Goal: Information Seeking & Learning: Learn about a topic

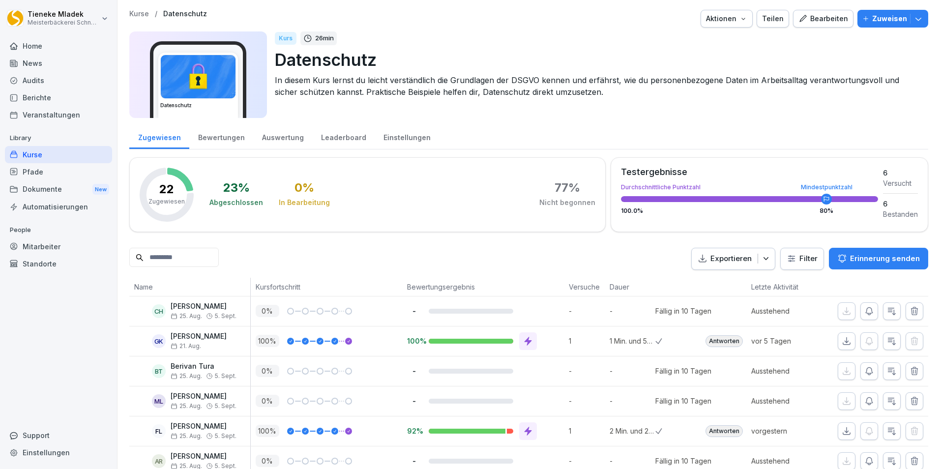
click at [52, 241] on div "Mitarbeiter" at bounding box center [58, 246] width 107 height 17
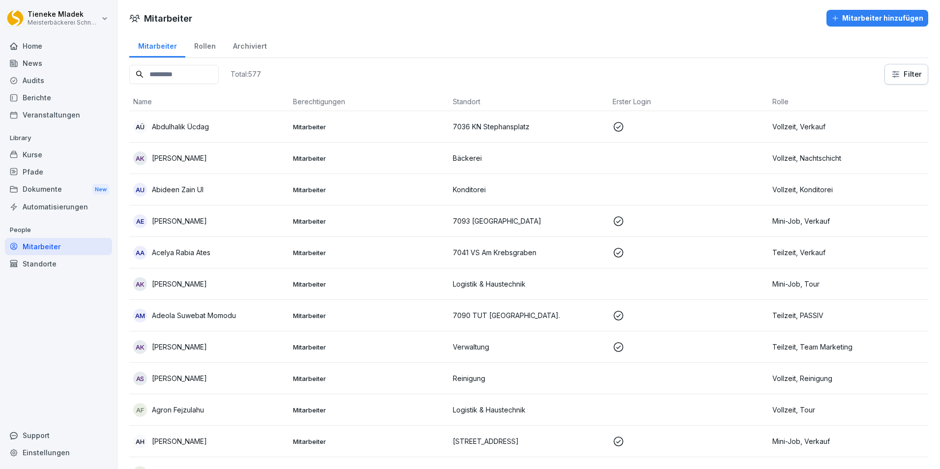
click at [187, 79] on input at bounding box center [173, 74] width 89 height 19
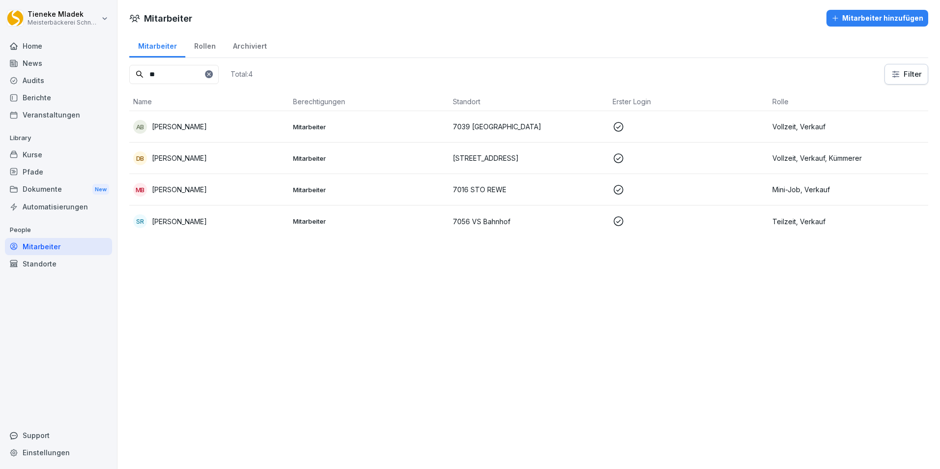
type input "*"
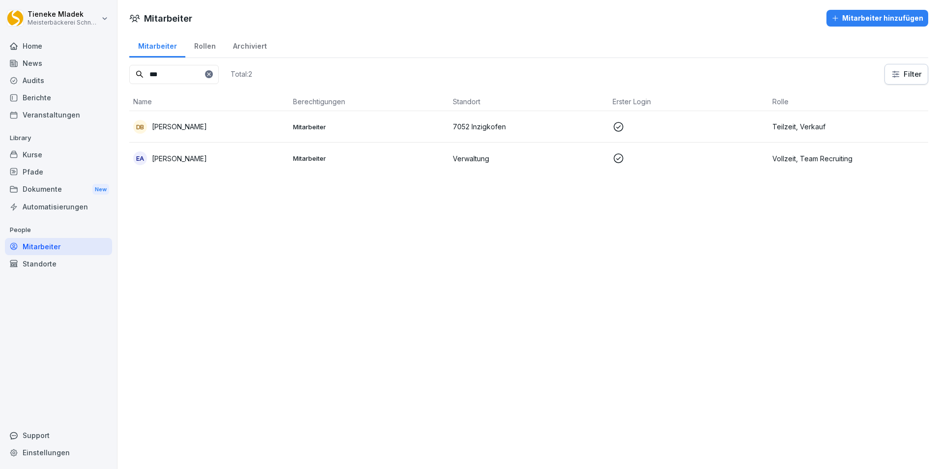
type input "***"
click at [452, 119] on td "7052 Inzigkofen" at bounding box center [529, 126] width 160 height 31
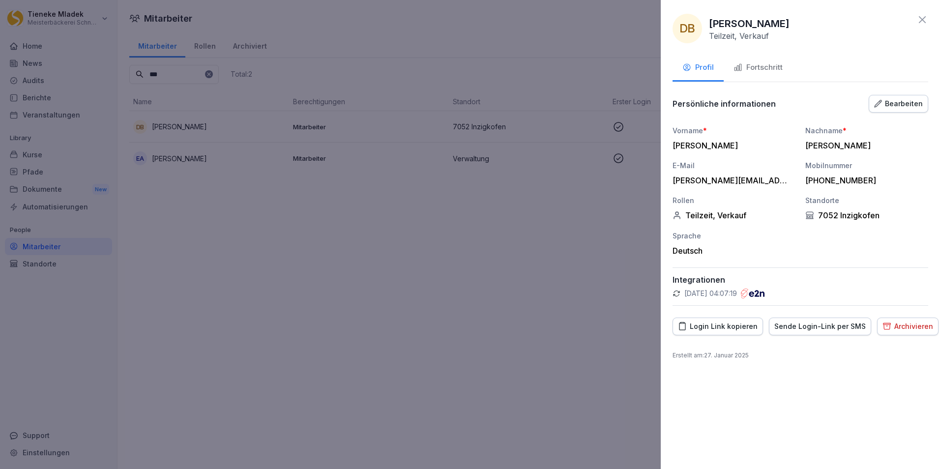
click at [765, 65] on div "Fortschritt" at bounding box center [757, 67] width 49 height 11
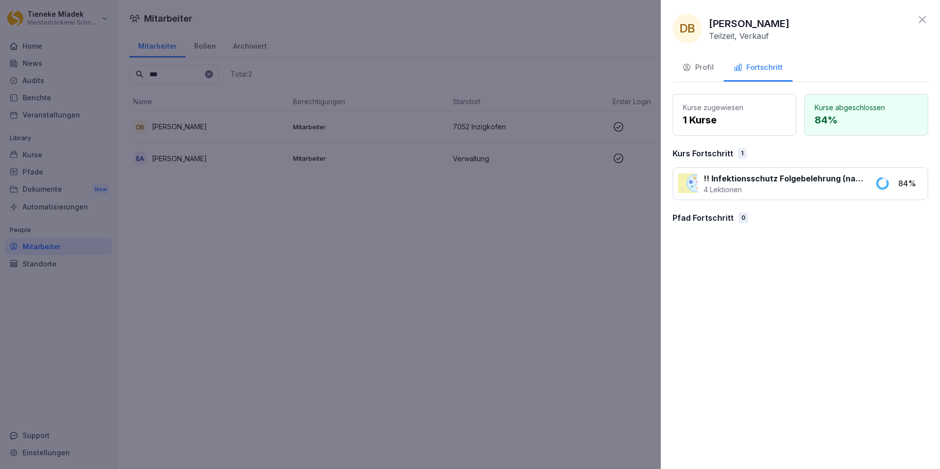
click at [921, 21] on icon at bounding box center [922, 19] width 7 height 7
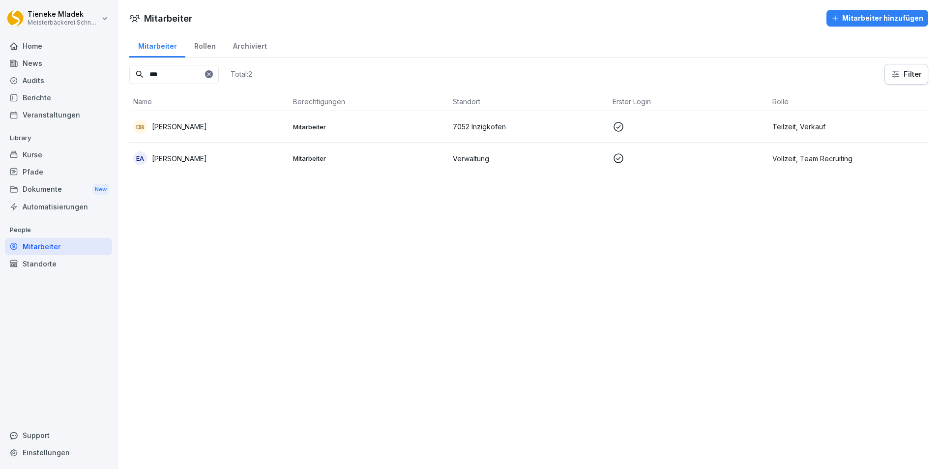
click at [40, 152] on div "Kurse" at bounding box center [58, 154] width 107 height 17
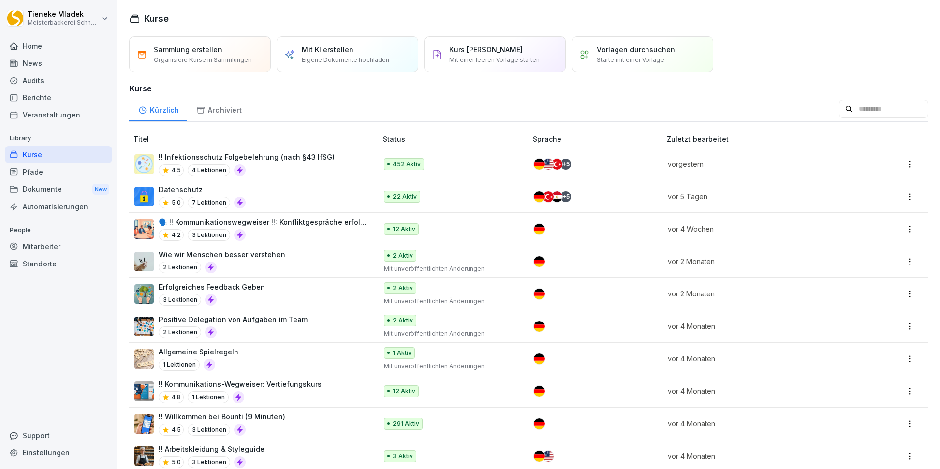
click at [274, 157] on p "!! Infektionsschutz Folgebelehrung (nach §43 IfSG)" at bounding box center [247, 157] width 176 height 10
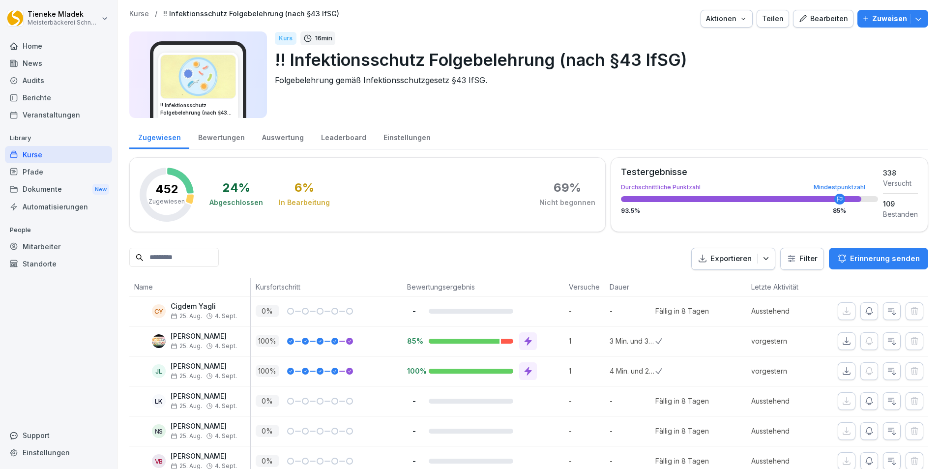
click at [205, 256] on input at bounding box center [173, 257] width 89 height 19
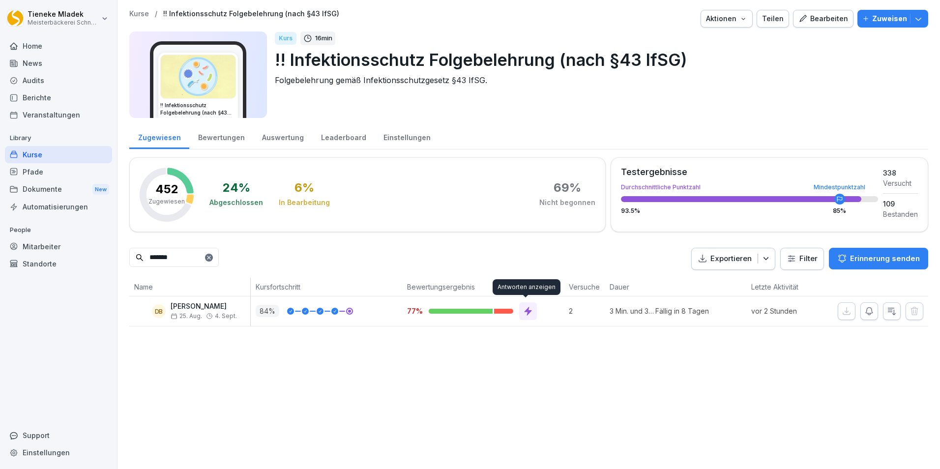
type input "*******"
click at [523, 316] on icon at bounding box center [528, 311] width 10 height 10
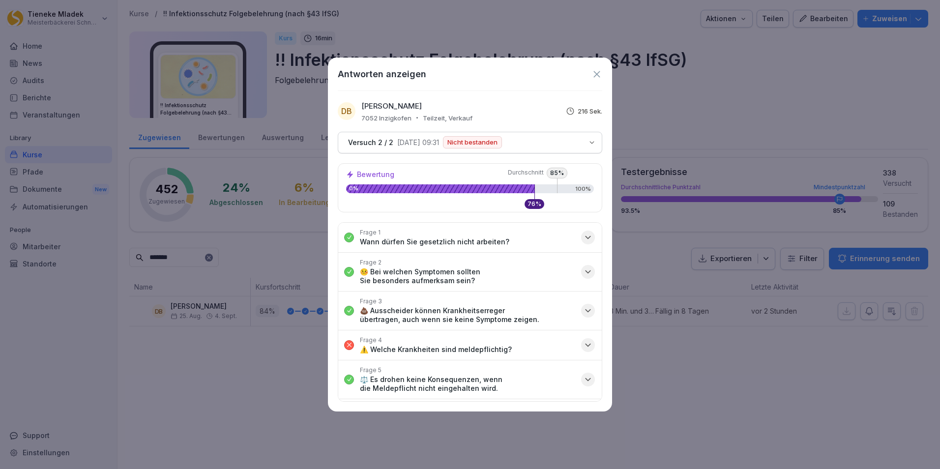
click at [583, 348] on icon "button" at bounding box center [588, 345] width 10 height 10
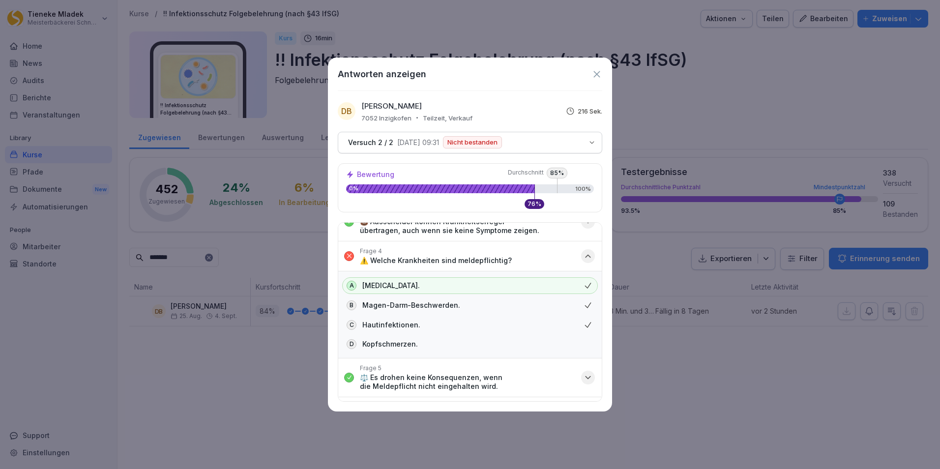
scroll to position [88, 0]
click at [585, 257] on icon "button" at bounding box center [587, 256] width 5 height 2
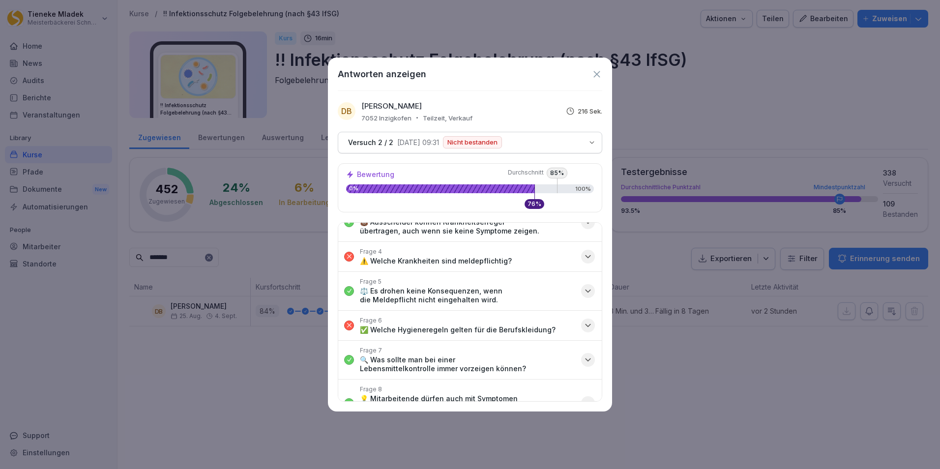
click at [583, 329] on icon "button" at bounding box center [588, 325] width 10 height 10
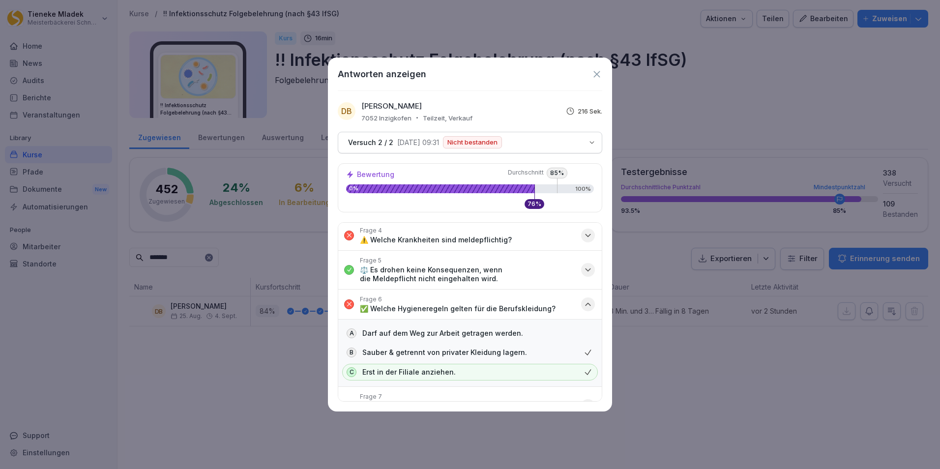
scroll to position [107, 0]
click at [583, 307] on icon "button" at bounding box center [588, 307] width 10 height 10
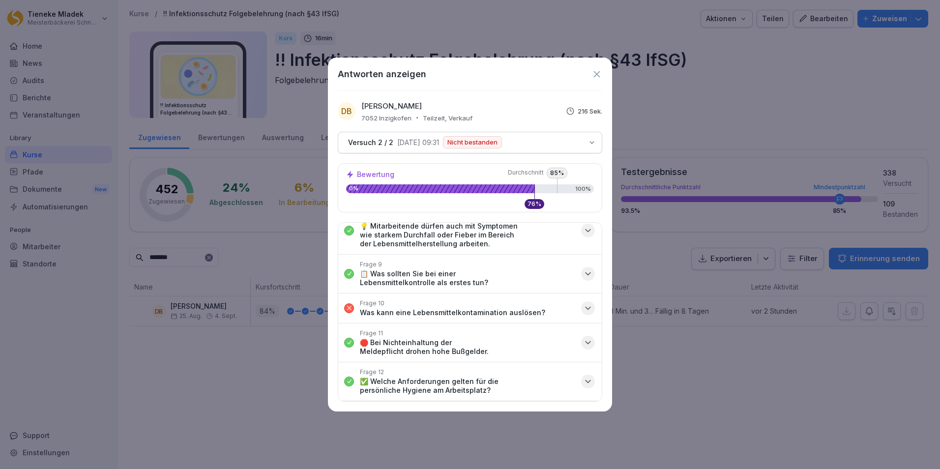
scroll to position [267, 0]
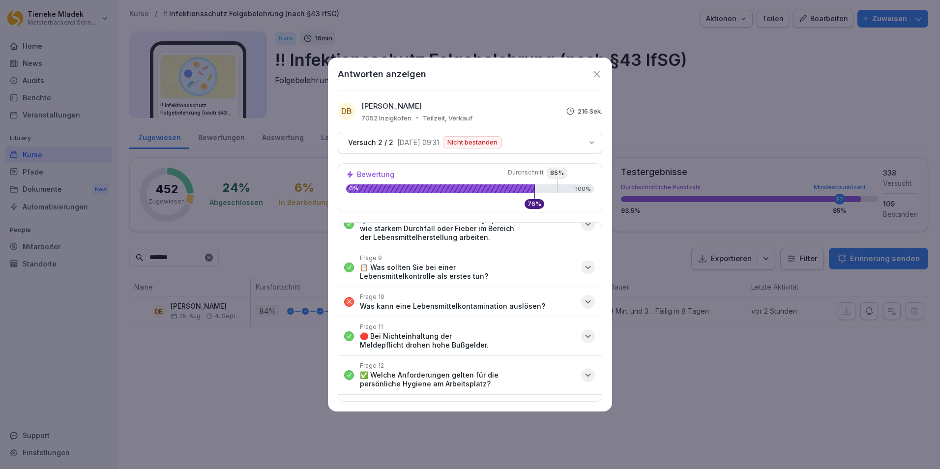
click at [583, 299] on icon "button" at bounding box center [588, 302] width 10 height 10
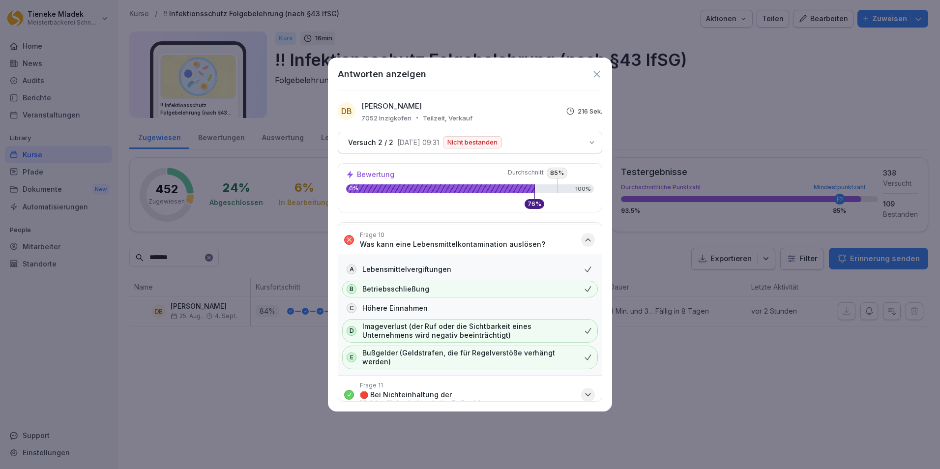
scroll to position [330, 0]
click at [583, 240] on icon "button" at bounding box center [588, 239] width 10 height 10
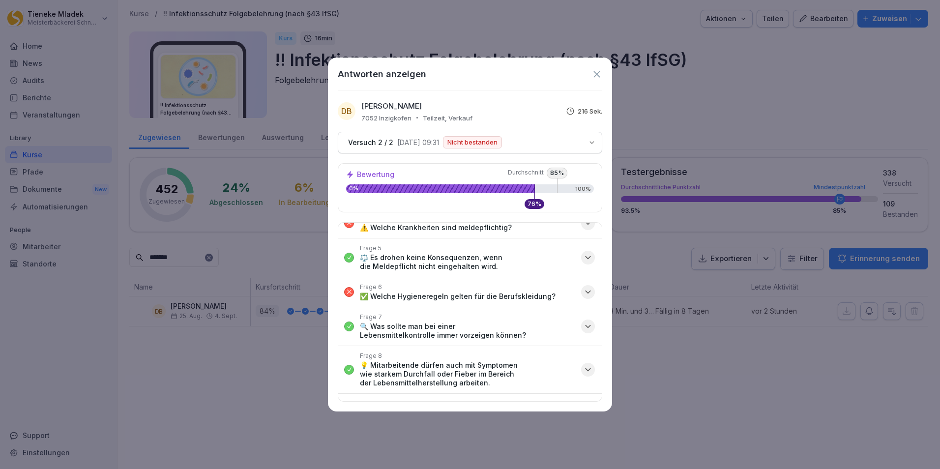
scroll to position [0, 0]
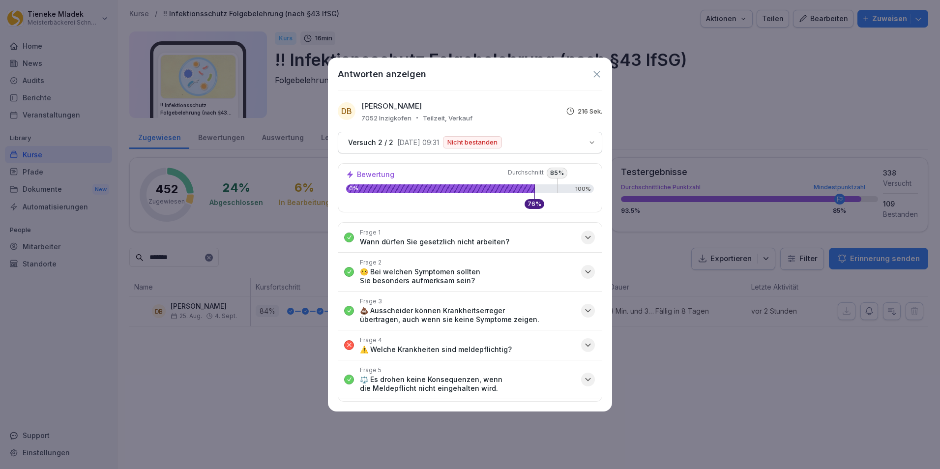
click at [592, 144] on icon "button" at bounding box center [592, 143] width 8 height 8
click at [589, 347] on button "Frage 4 ⚠️ Welche Krankheiten sind meldepflichtig?" at bounding box center [469, 344] width 263 height 29
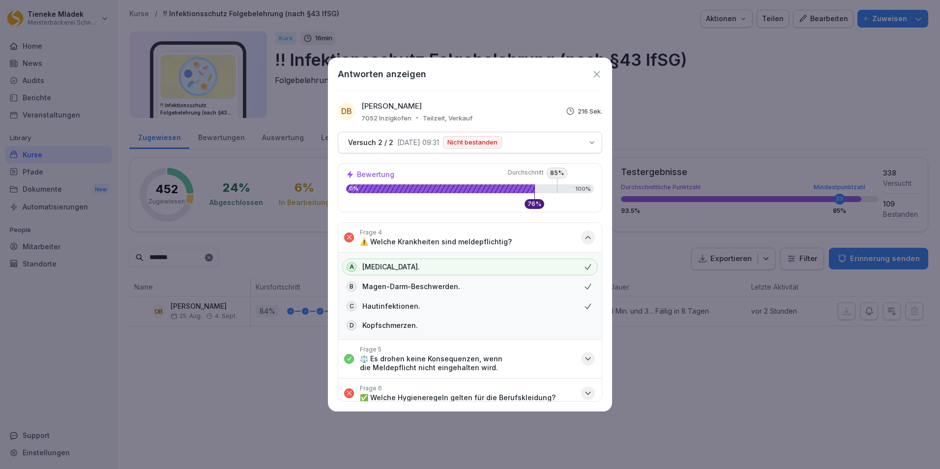
scroll to position [108, 0]
click at [583, 238] on icon "button" at bounding box center [588, 237] width 10 height 10
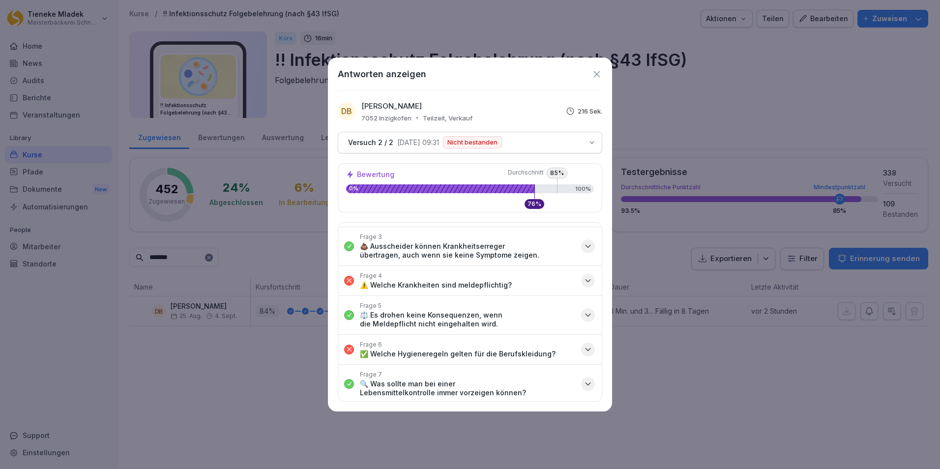
scroll to position [65, 0]
click at [585, 282] on div "button" at bounding box center [588, 280] width 14 height 14
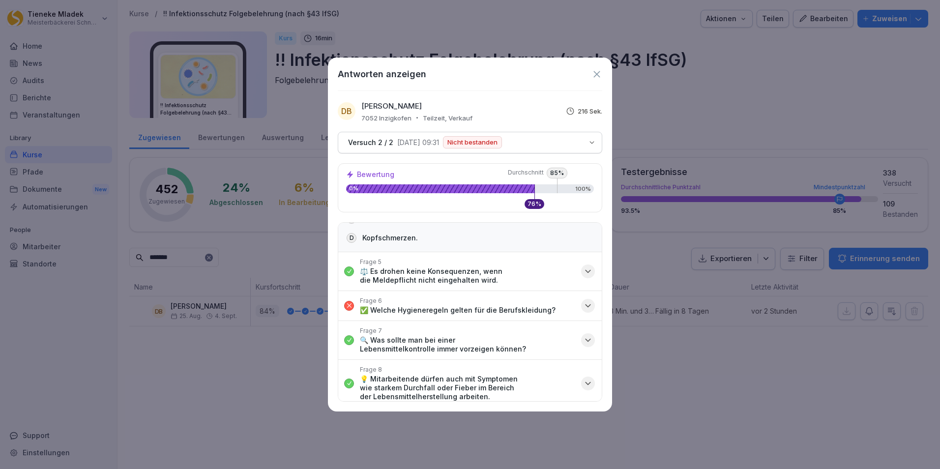
scroll to position [198, 0]
click at [585, 303] on icon "button" at bounding box center [587, 303] width 5 height 2
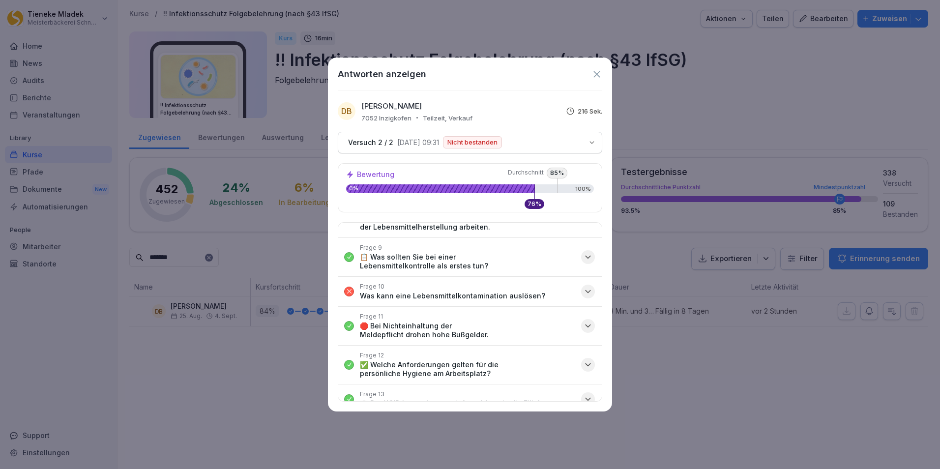
scroll to position [435, 0]
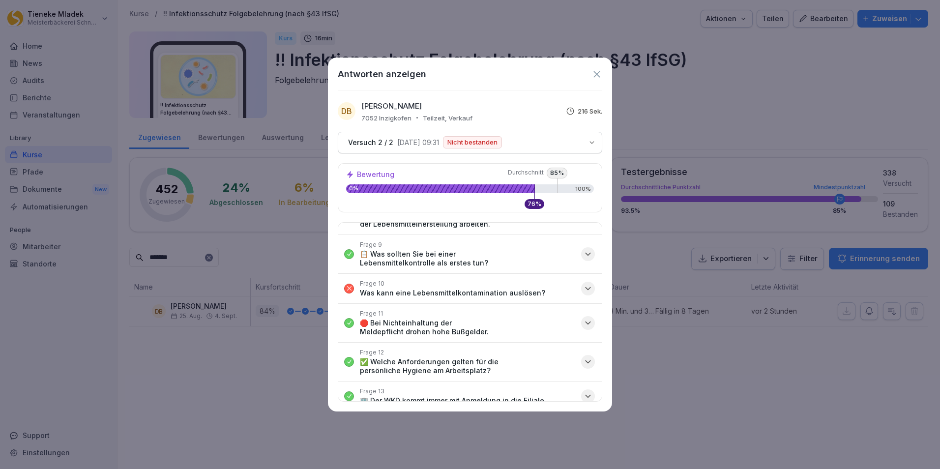
click at [583, 287] on icon "button" at bounding box center [588, 289] width 10 height 10
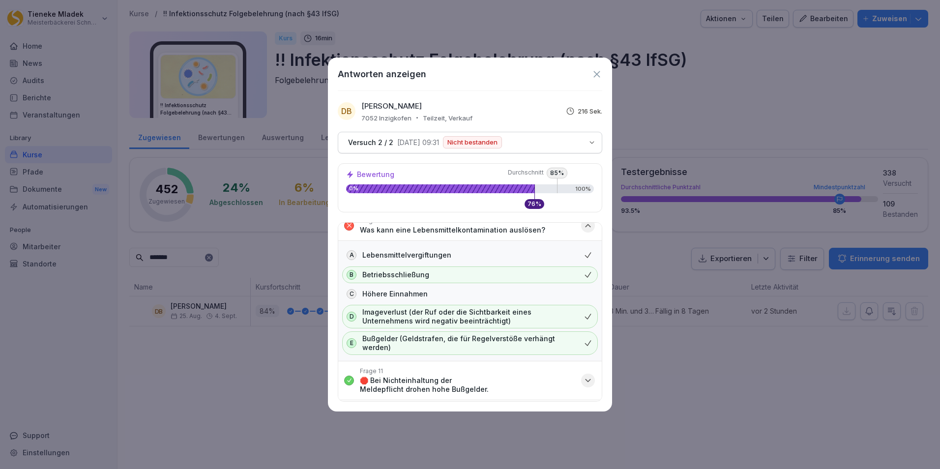
scroll to position [499, 0]
click at [596, 77] on icon at bounding box center [596, 74] width 11 height 11
